Goal: Find specific page/section: Find specific page/section

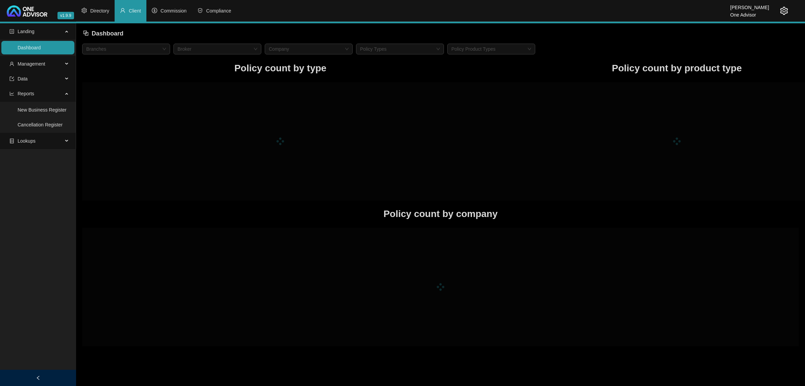
click at [39, 68] on span "Management" at bounding box center [35, 64] width 53 height 14
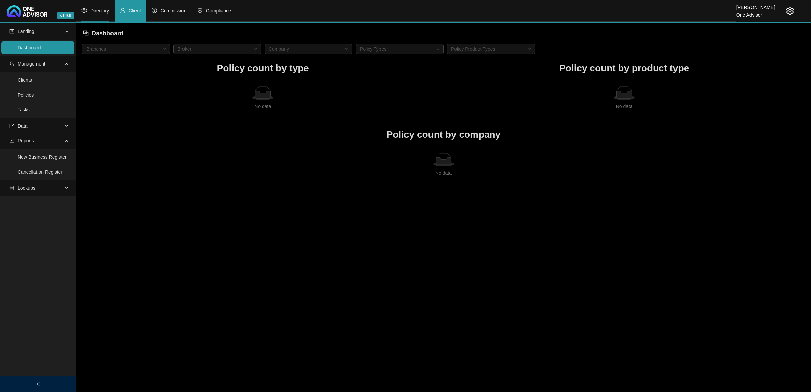
click at [100, 16] on li "Directory" at bounding box center [95, 11] width 39 height 22
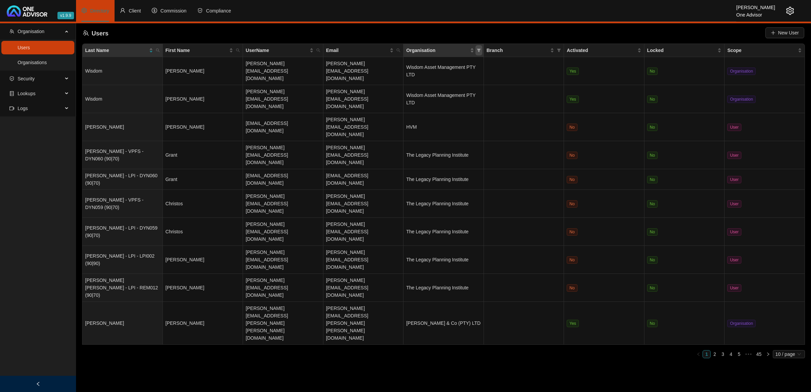
click at [477, 51] on icon "filter" at bounding box center [479, 50] width 4 height 4
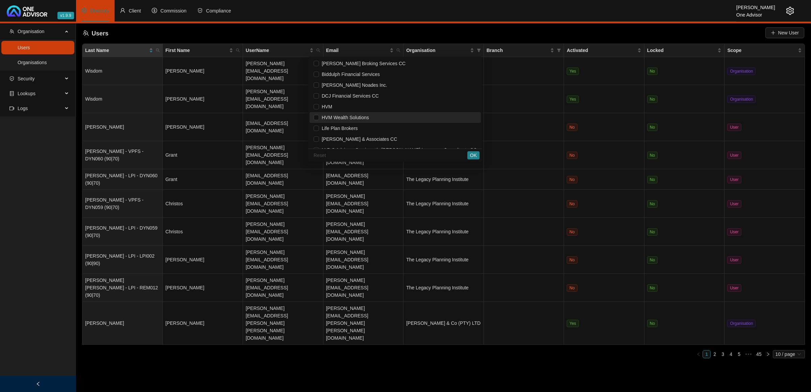
click at [367, 115] on span "HVM Wealth Solutions" at bounding box center [344, 117] width 50 height 5
checkbox input "true"
click at [474, 154] on span "OK" at bounding box center [473, 155] width 7 height 7
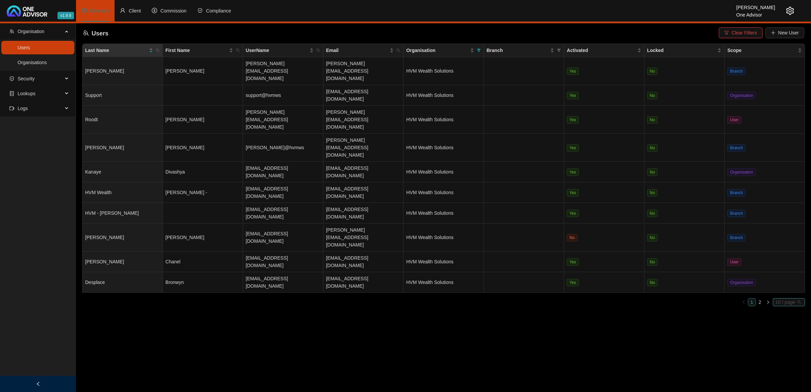
click at [788, 299] on span "10 / page" at bounding box center [789, 302] width 27 height 7
click at [783, 322] on div "20 / page" at bounding box center [790, 325] width 22 height 7
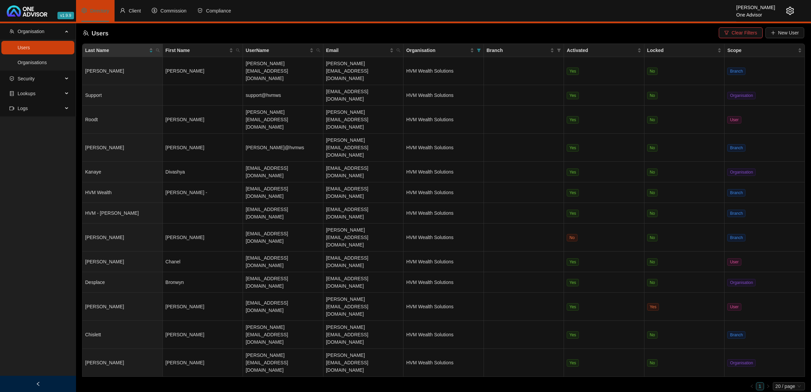
click at [790, 11] on icon "setting" at bounding box center [790, 11] width 8 height 8
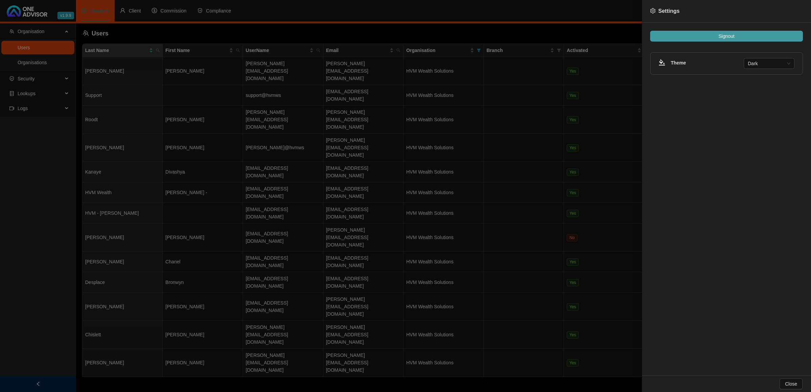
click at [715, 35] on button "Signout" at bounding box center [726, 36] width 153 height 11
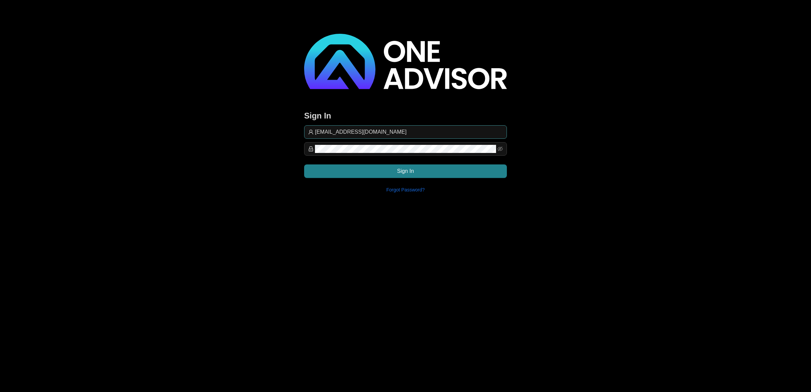
click at [410, 129] on input "[EMAIL_ADDRESS][DOMAIN_NAME]" at bounding box center [409, 132] width 188 height 8
type input "[EMAIL_ADDRESS][DOMAIN_NAME]"
click at [455, 167] on button "Sign In" at bounding box center [405, 172] width 203 height 14
